Goal: Check status: Check status

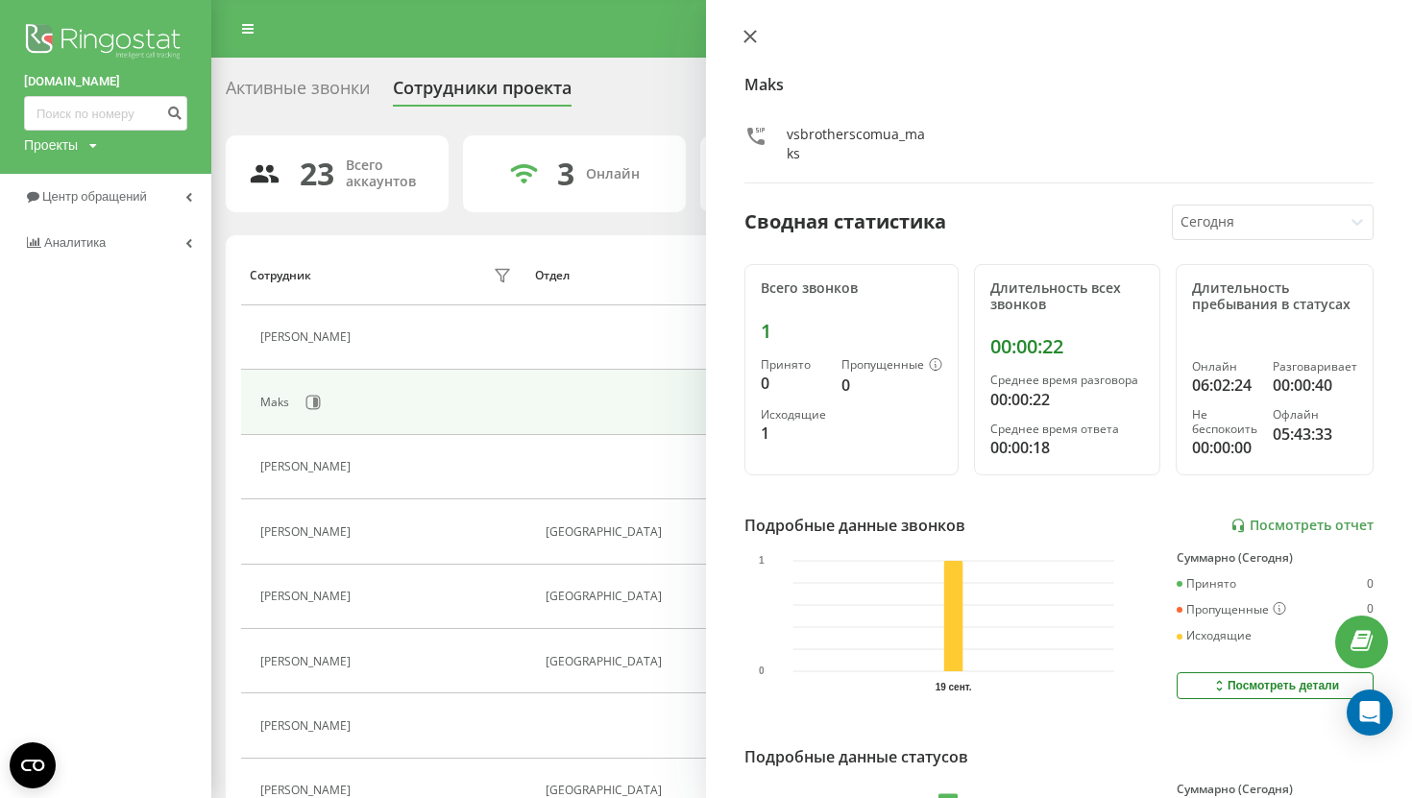
click at [750, 37] on icon at bounding box center [750, 37] width 12 height 12
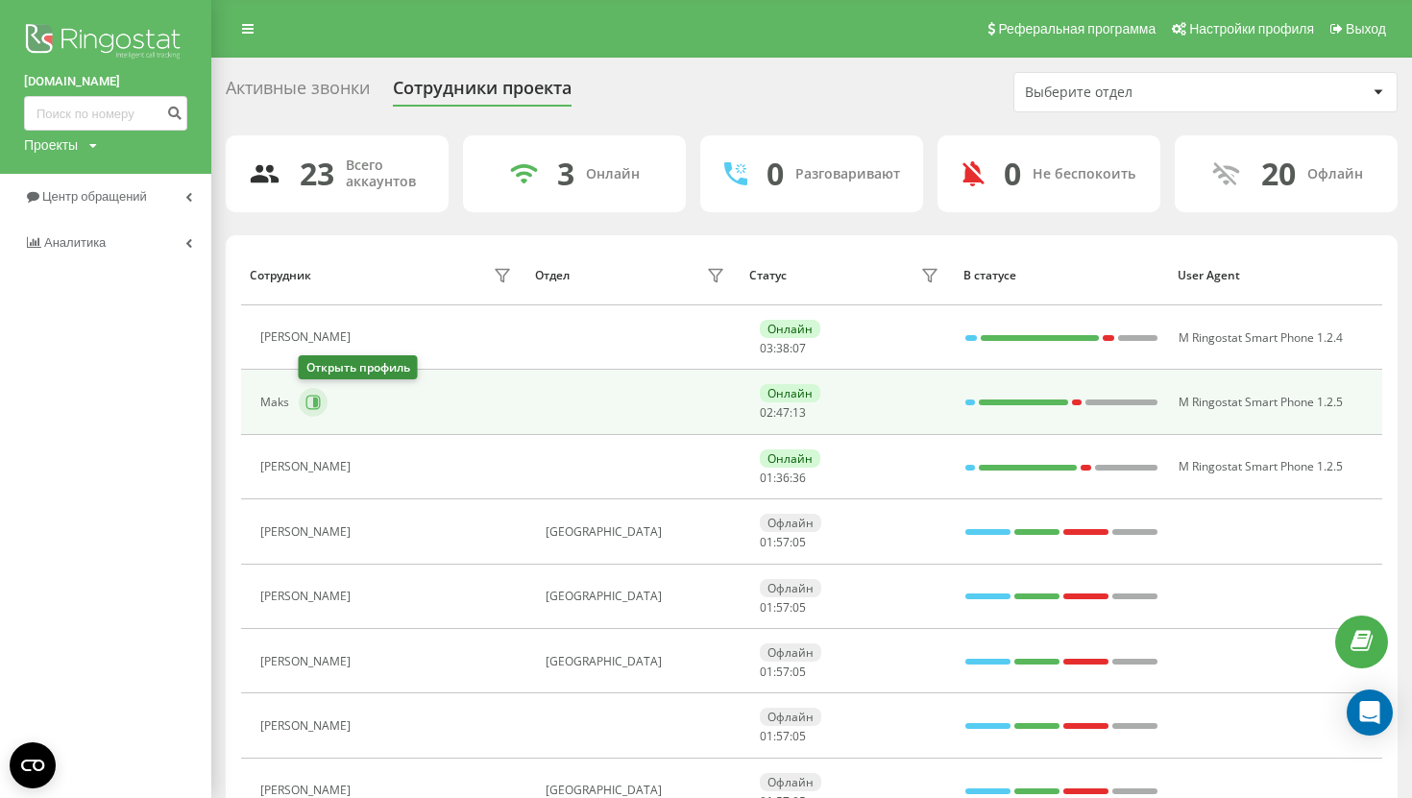
click at [318, 407] on icon at bounding box center [313, 403] width 14 height 14
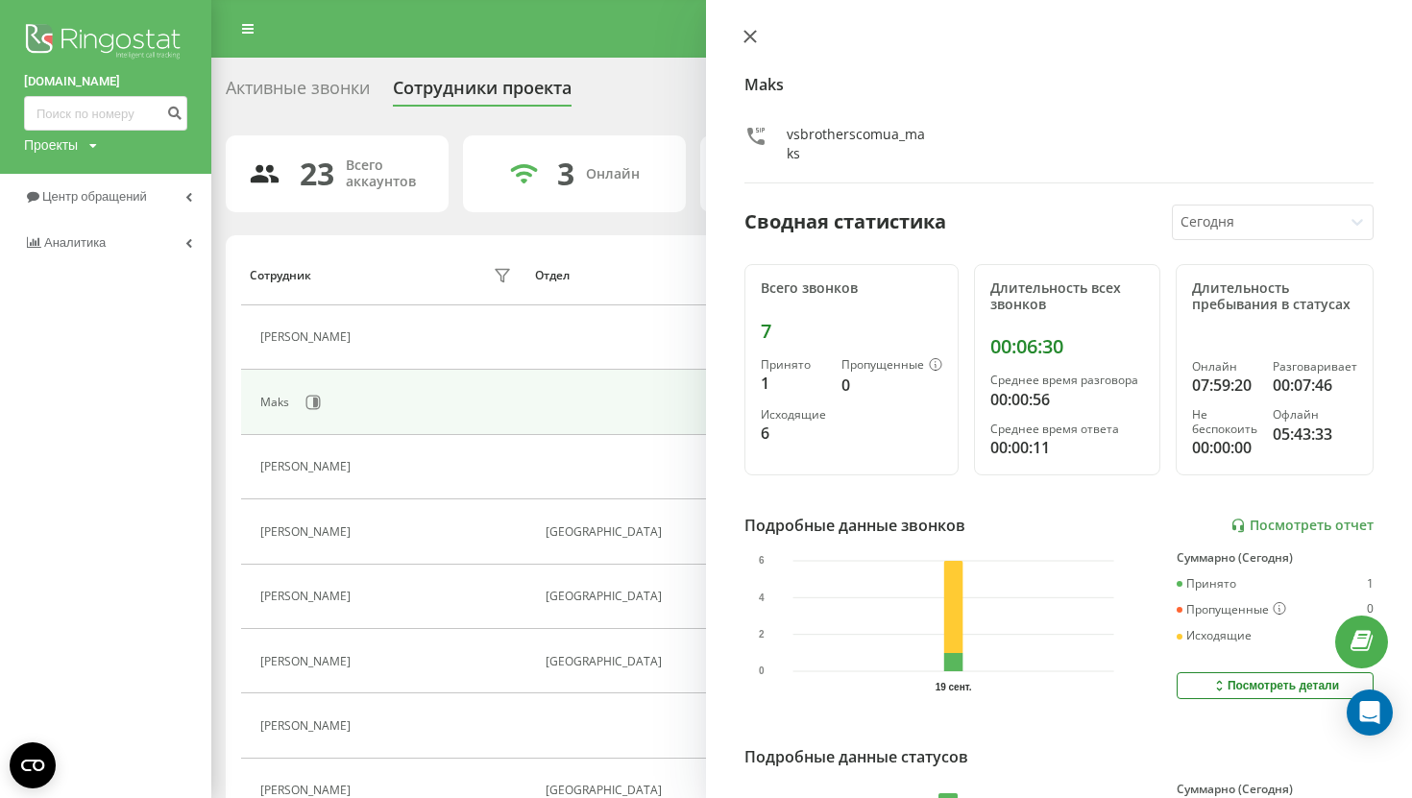
click at [749, 32] on icon at bounding box center [749, 36] width 13 height 13
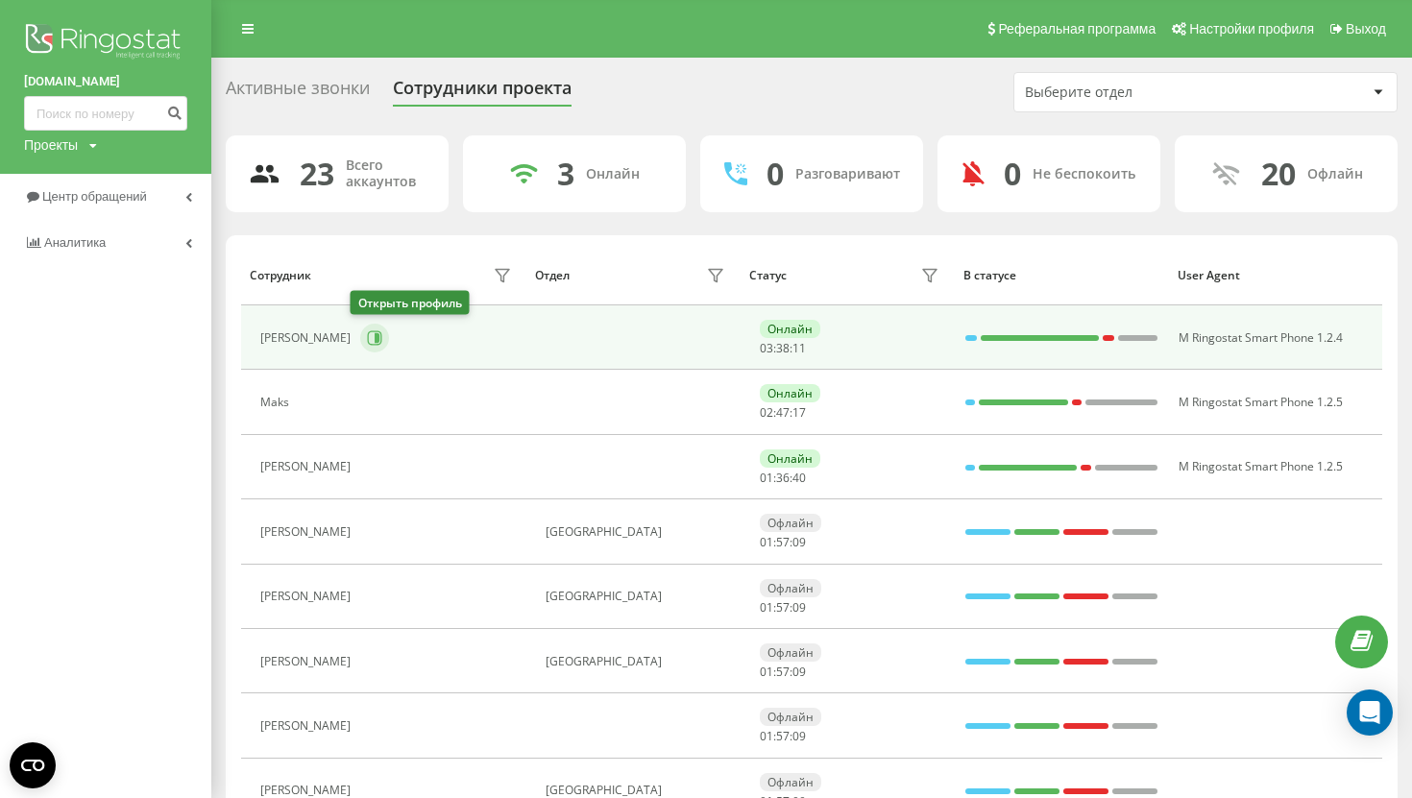
click at [367, 336] on icon at bounding box center [374, 337] width 15 height 15
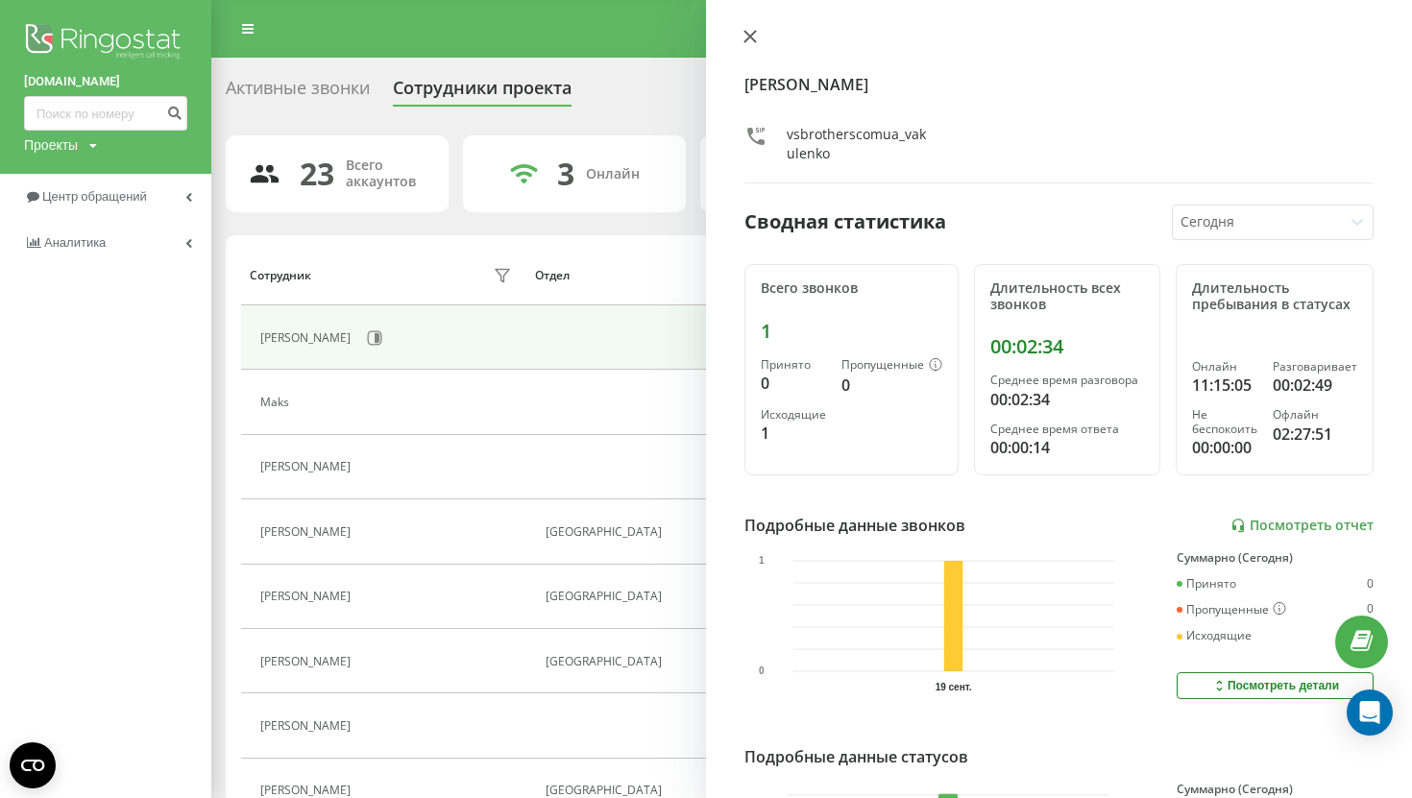
click at [757, 40] on button at bounding box center [750, 38] width 25 height 18
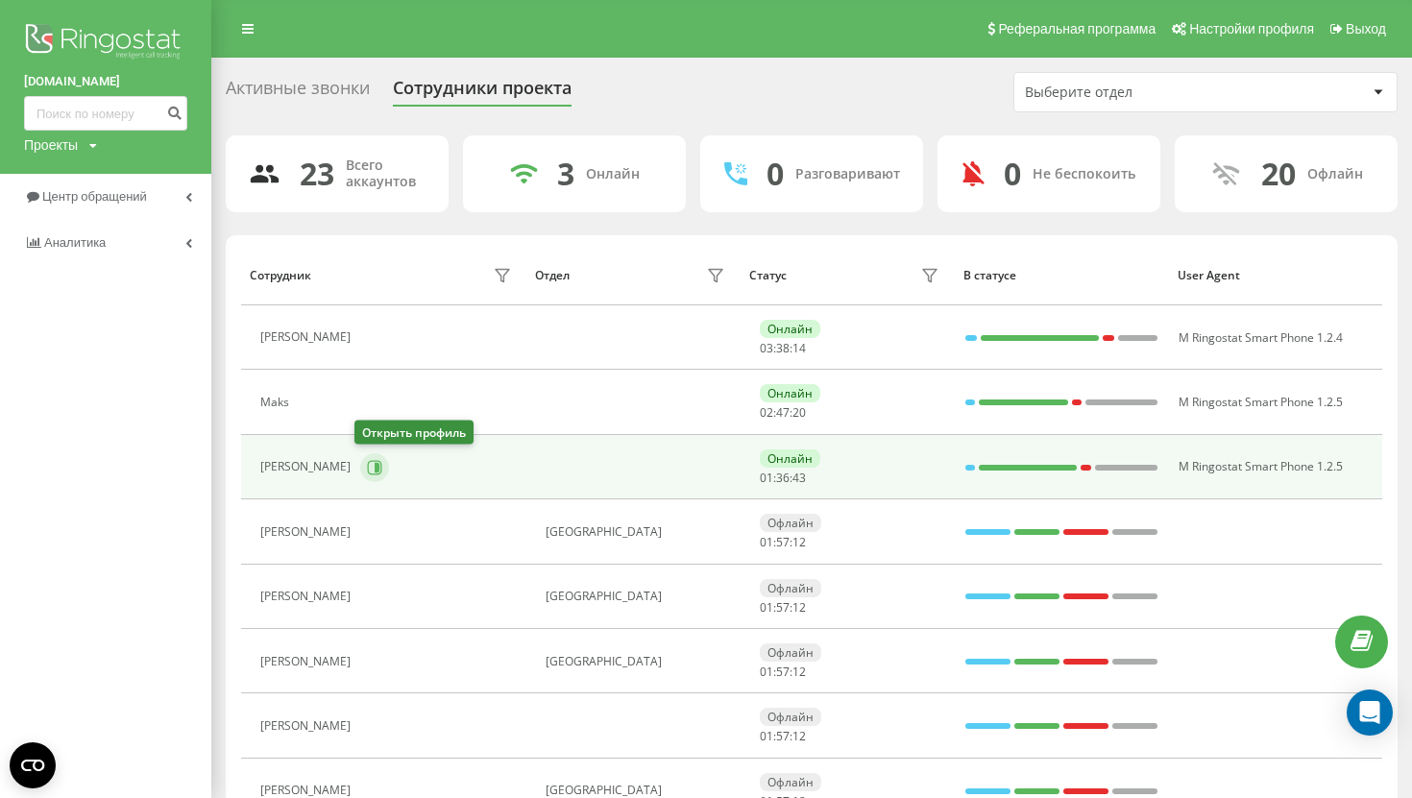
click at [375, 466] on icon at bounding box center [377, 467] width 5 height 10
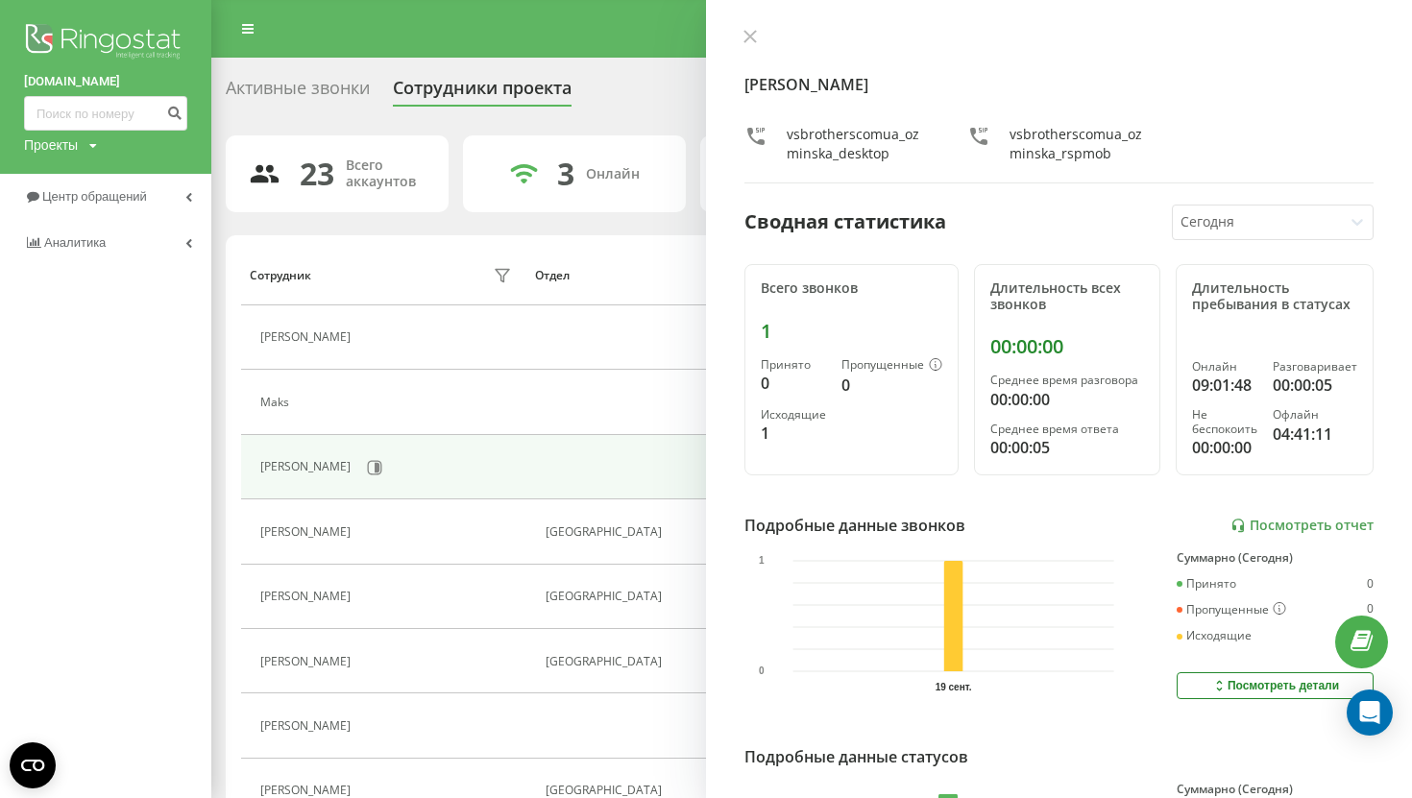
click at [754, 53] on div "Yuliia Ozminska vsbrotherscomua_ozminska_desktop vsbrotherscomua_ozminska_rspmob" at bounding box center [1058, 106] width 629 height 155
click at [752, 44] on button at bounding box center [750, 38] width 25 height 18
